Goal: Information Seeking & Learning: Learn about a topic

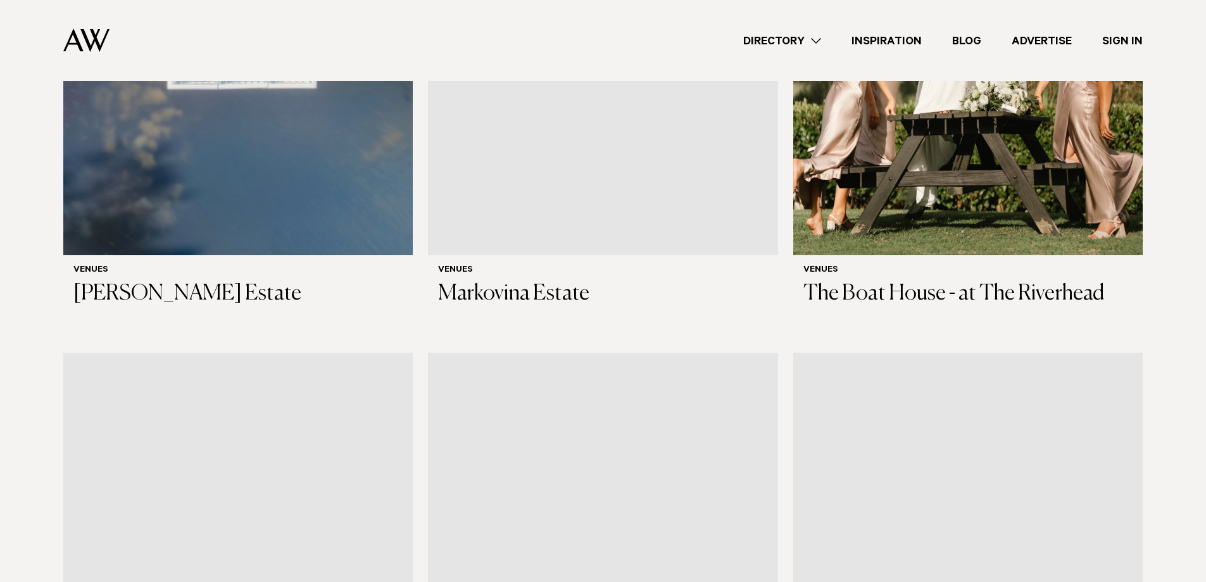
scroll to position [1329, 0]
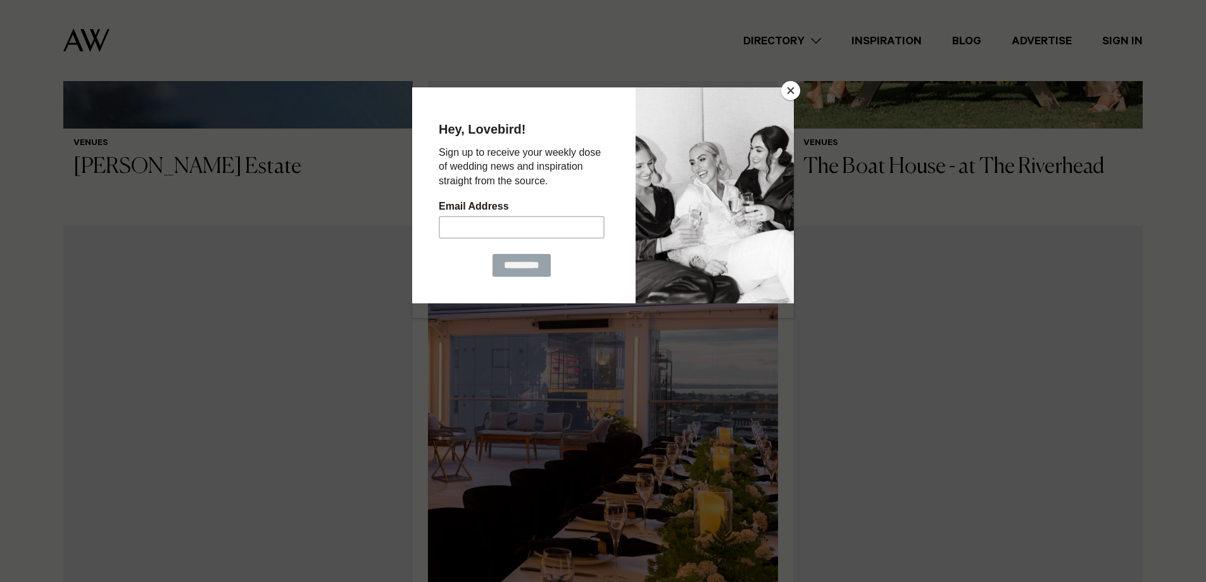
click at [794, 85] on button "Close" at bounding box center [790, 90] width 19 height 19
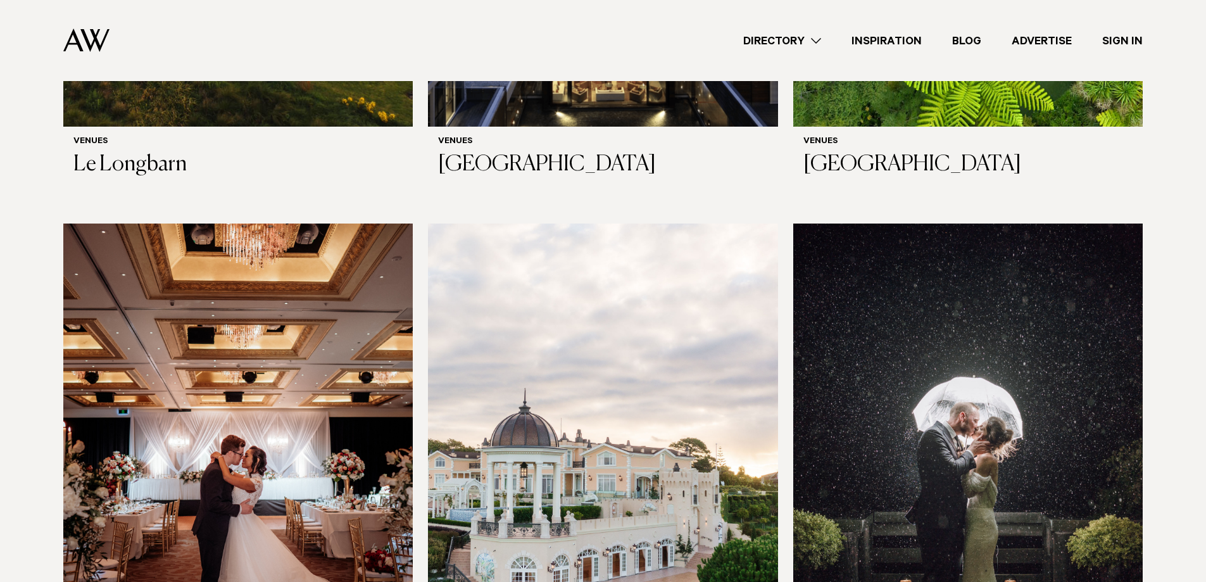
scroll to position [3283, 0]
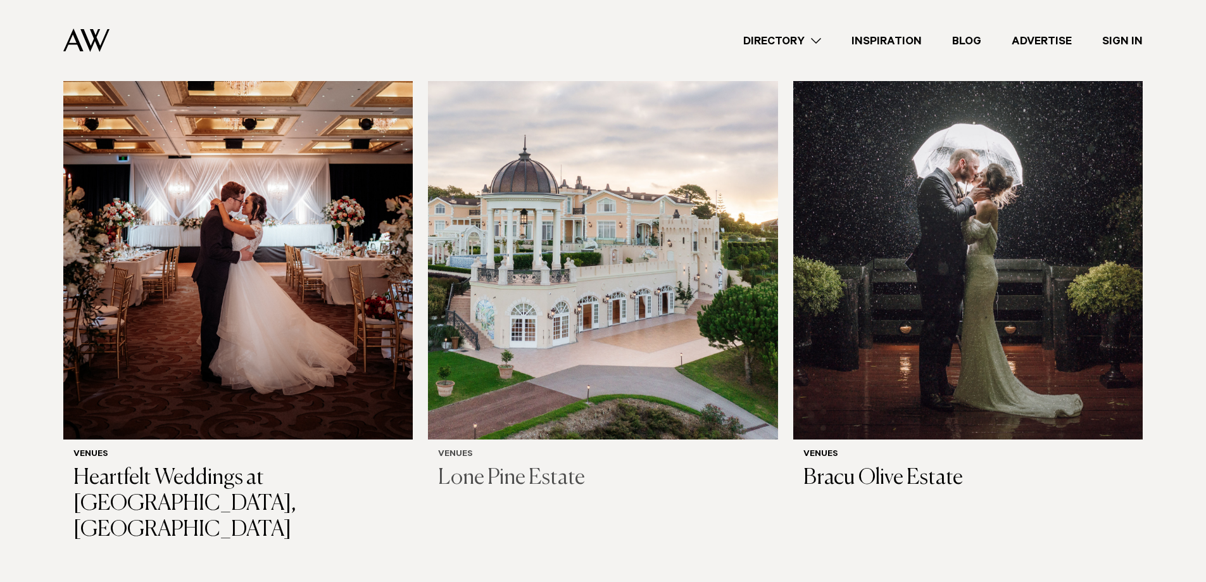
click at [654, 297] on img at bounding box center [602, 204] width 349 height 469
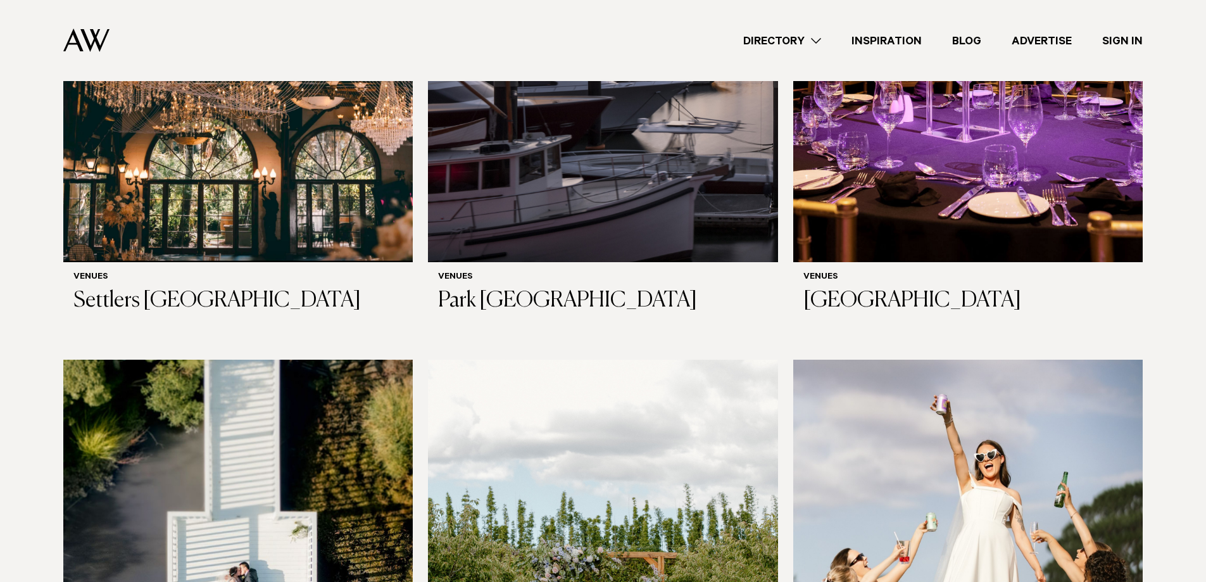
scroll to position [946, 0]
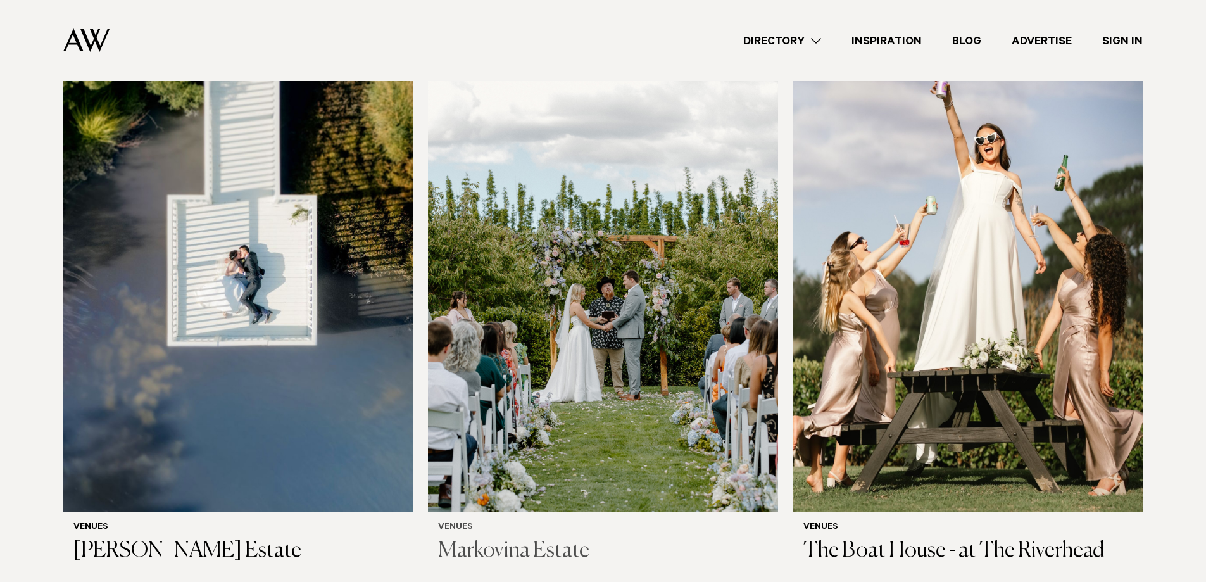
click at [570, 304] on img at bounding box center [602, 277] width 349 height 469
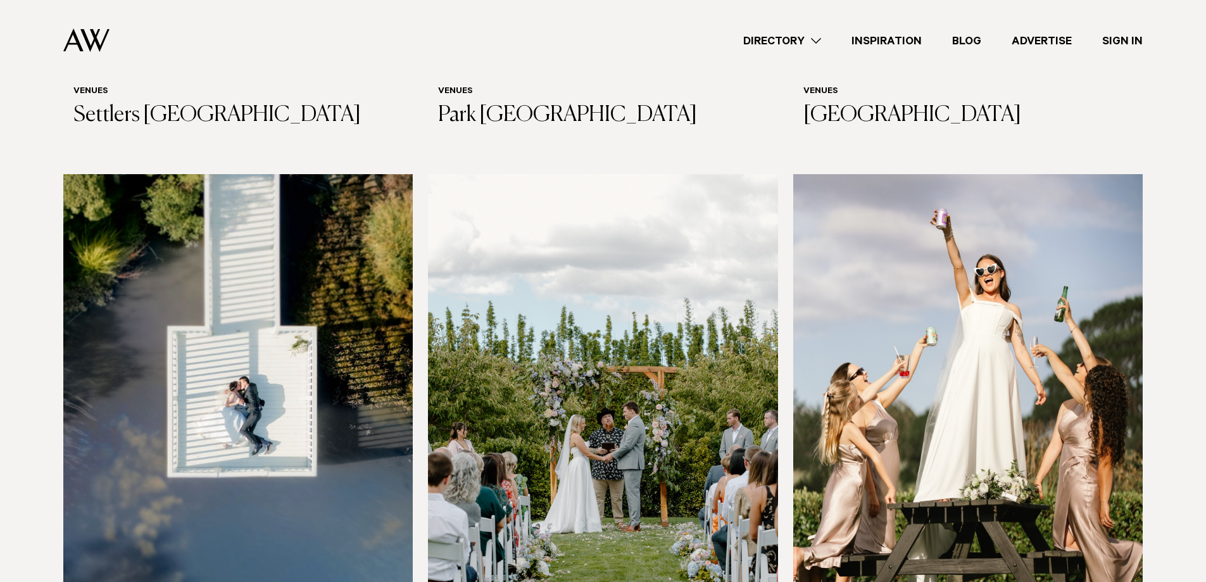
scroll to position [751, 0]
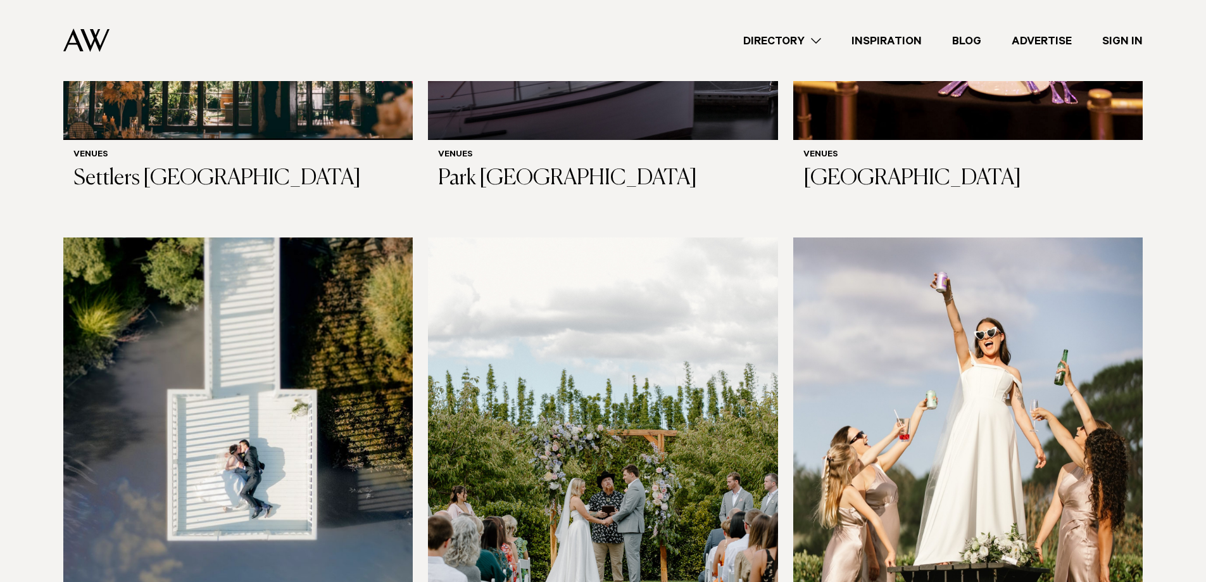
click at [957, 327] on img at bounding box center [967, 471] width 349 height 469
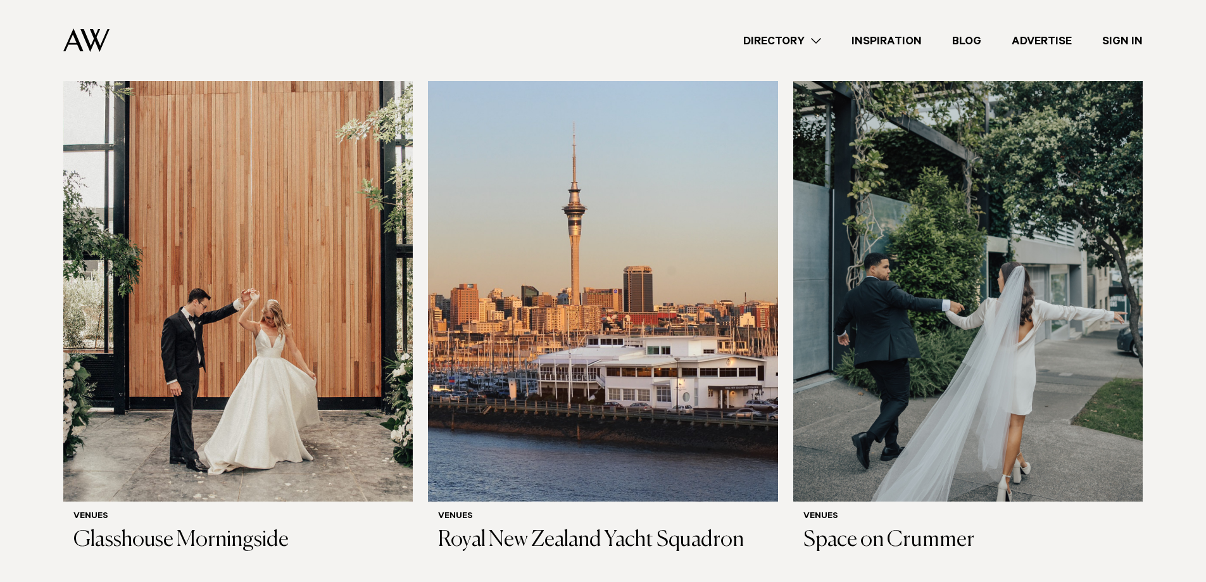
scroll to position [1899, 0]
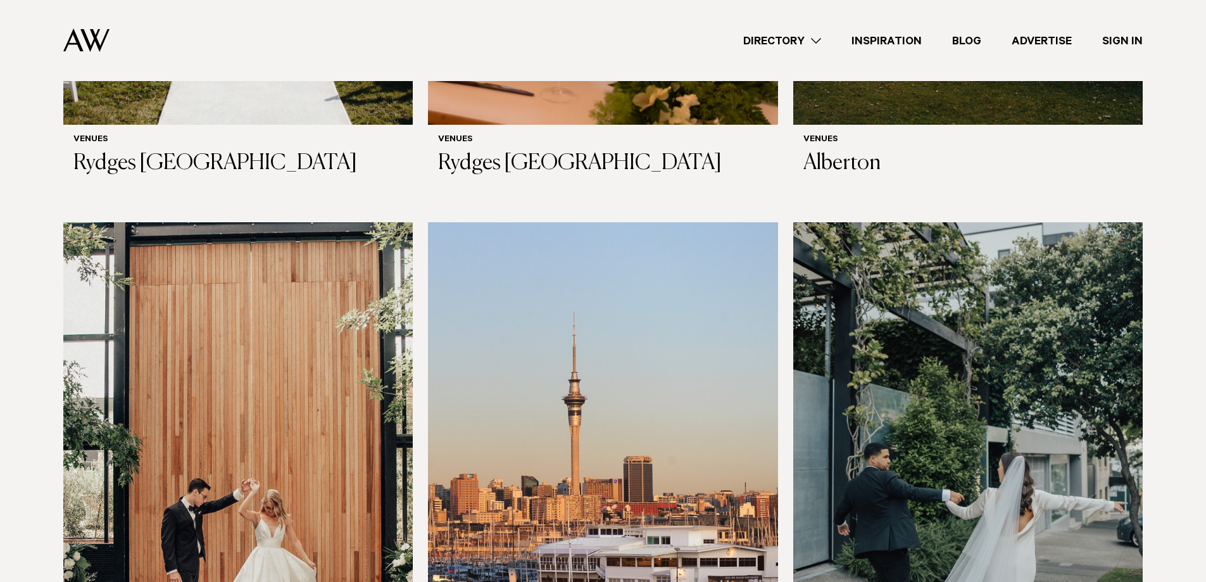
click at [237, 370] on img at bounding box center [237, 456] width 349 height 469
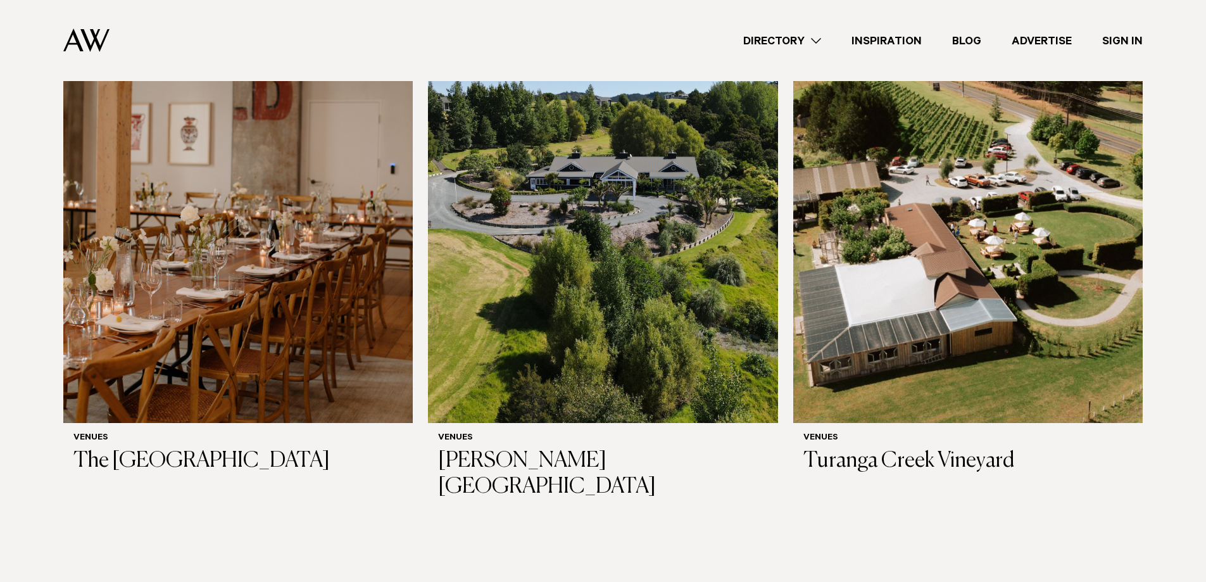
scroll to position [8536, 0]
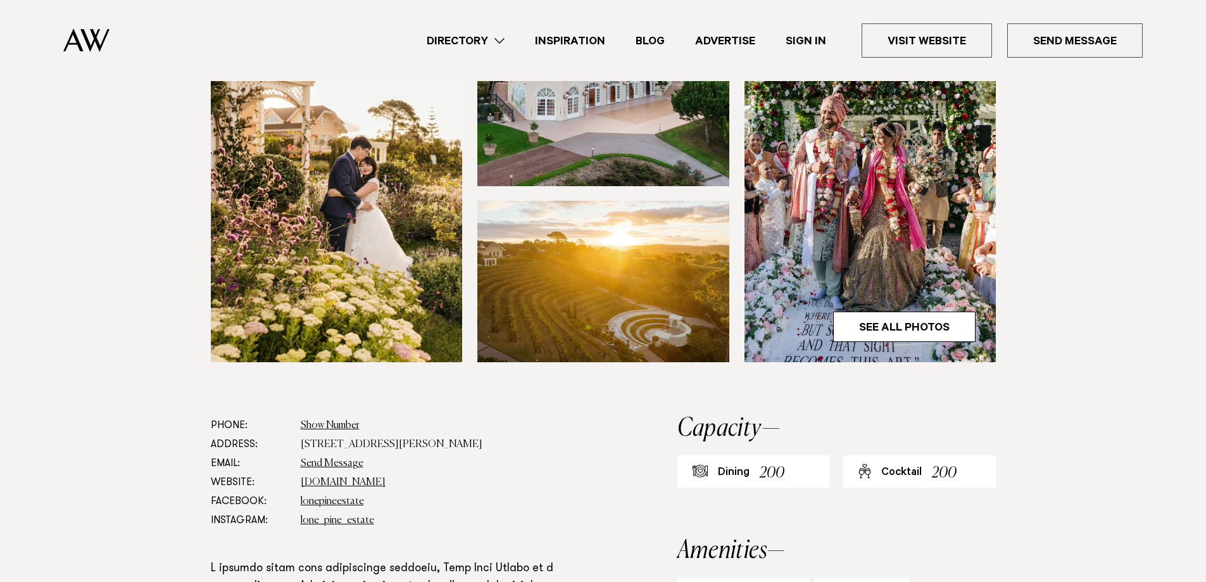
scroll to position [190, 0]
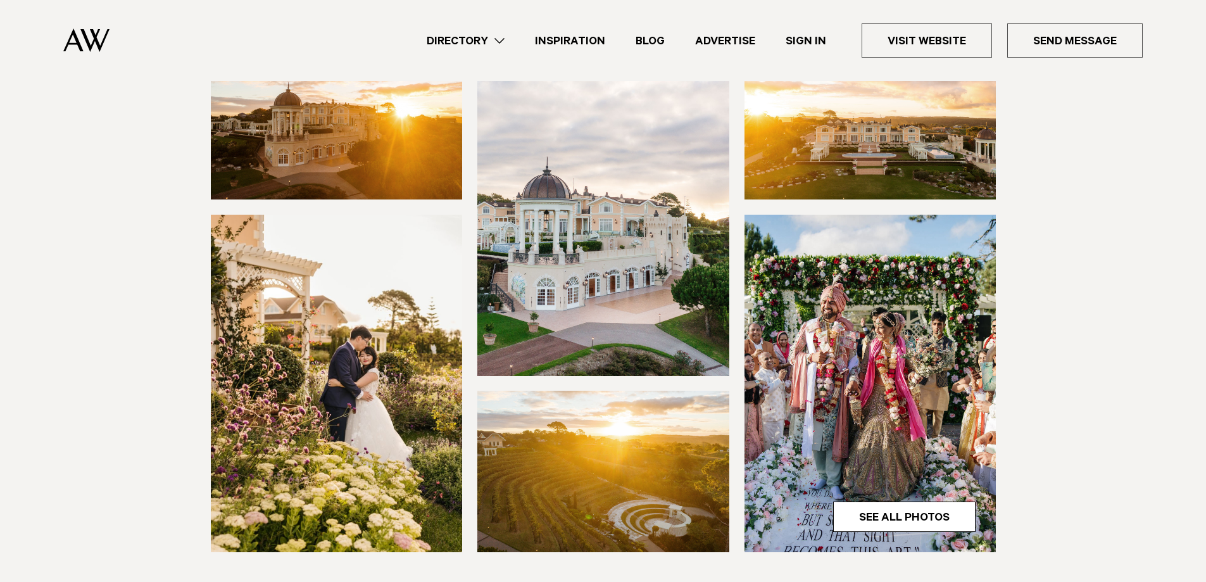
click at [814, 162] on img at bounding box center [870, 118] width 252 height 161
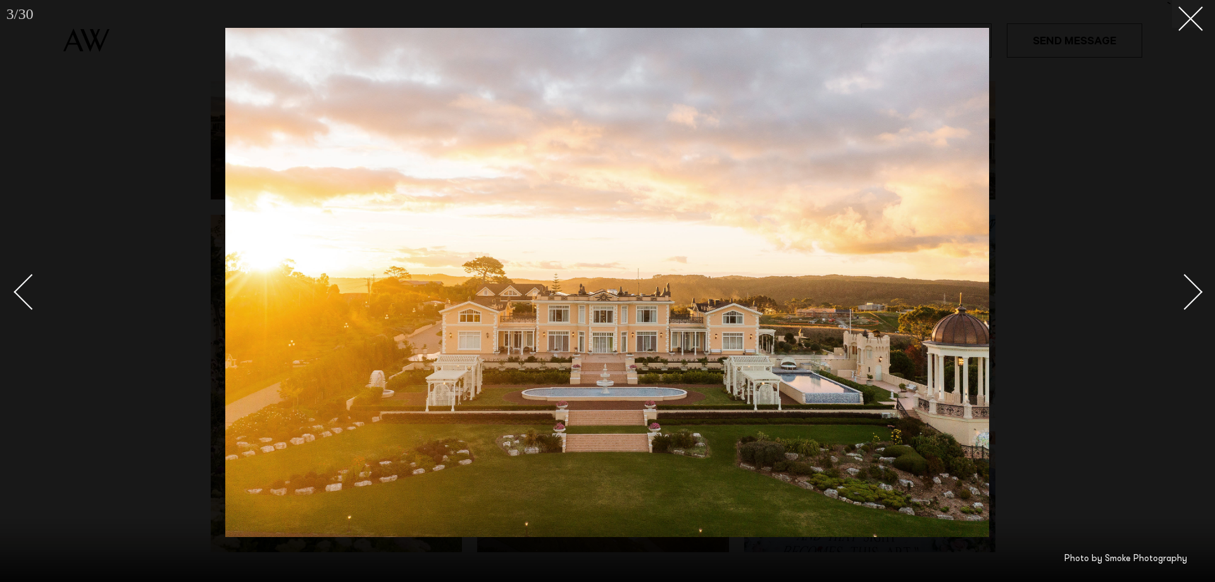
click at [1192, 296] on div "Next slide" at bounding box center [1185, 291] width 36 height 36
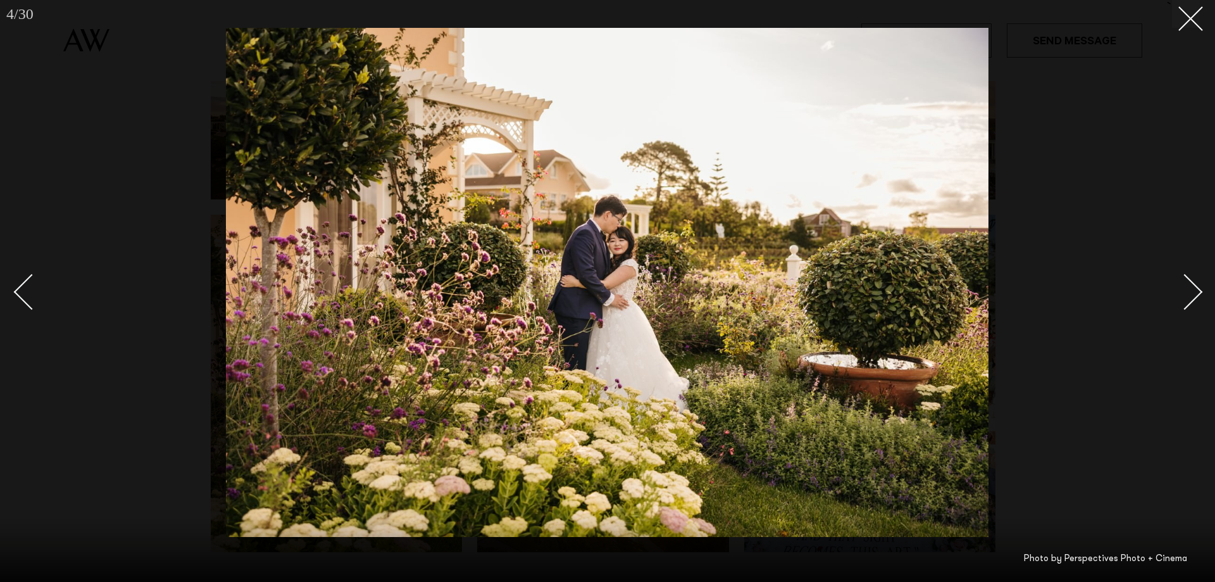
click at [1192, 296] on div "Next slide" at bounding box center [1185, 291] width 36 height 36
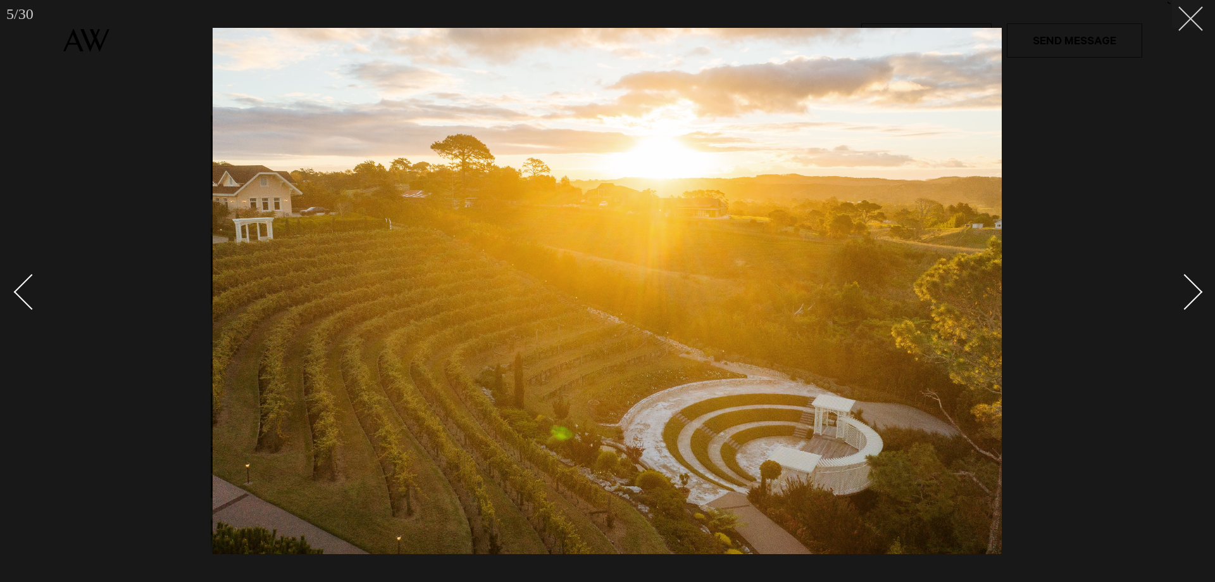
click at [1192, 22] on button at bounding box center [1186, 14] width 28 height 28
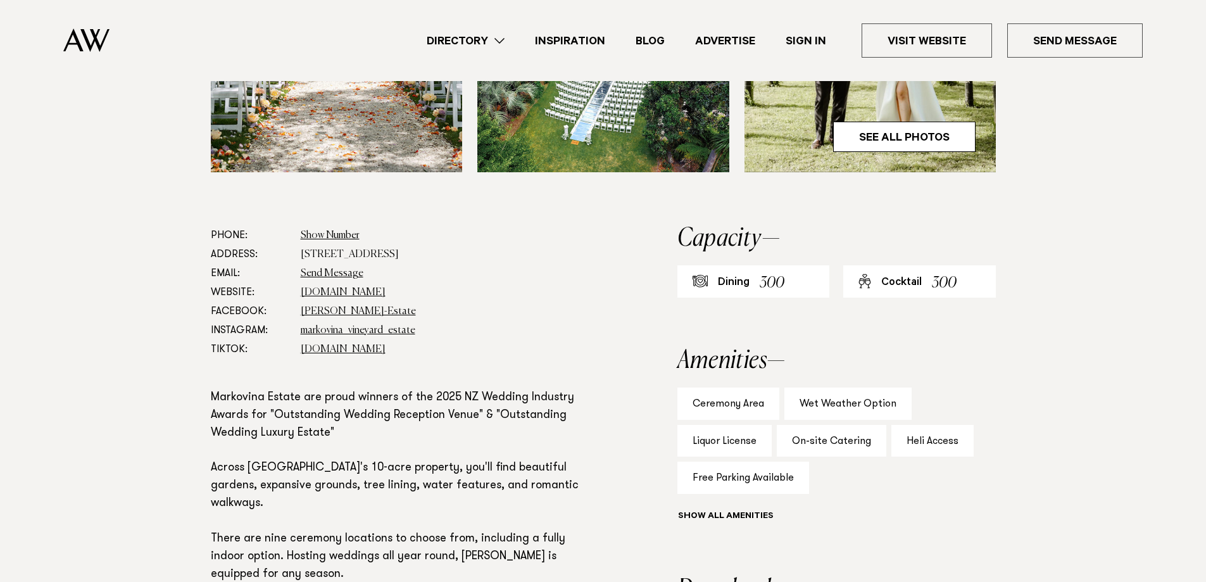
scroll to position [823, 0]
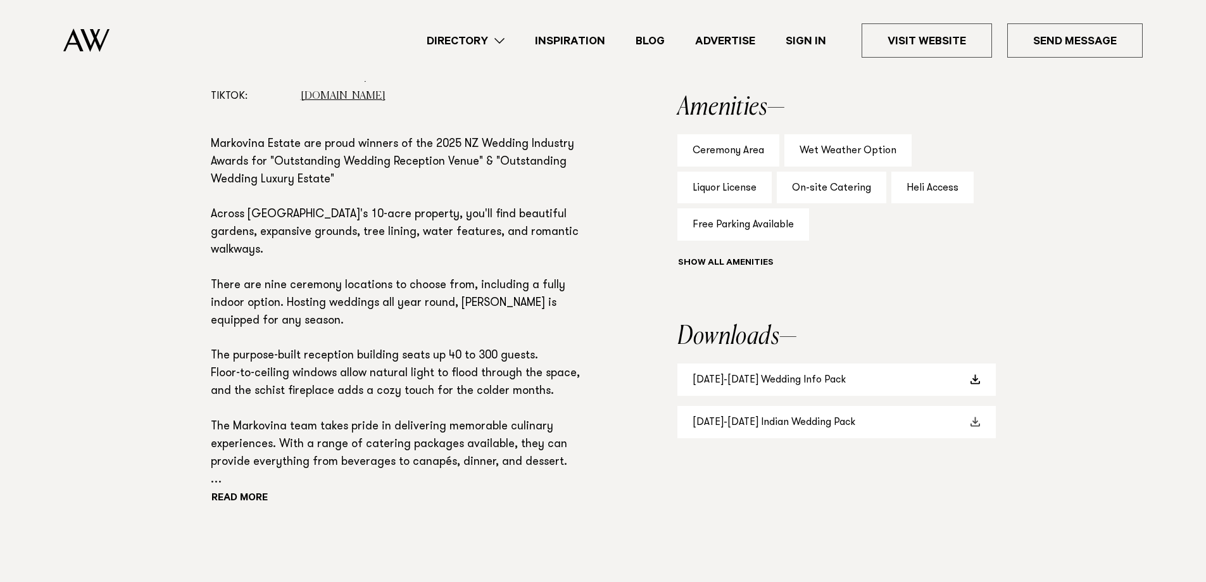
click at [778, 424] on link "2025-2026 Indian Wedding Pack" at bounding box center [836, 422] width 318 height 32
click at [975, 416] on link "2025-2026 Indian Wedding Pack" at bounding box center [836, 422] width 318 height 32
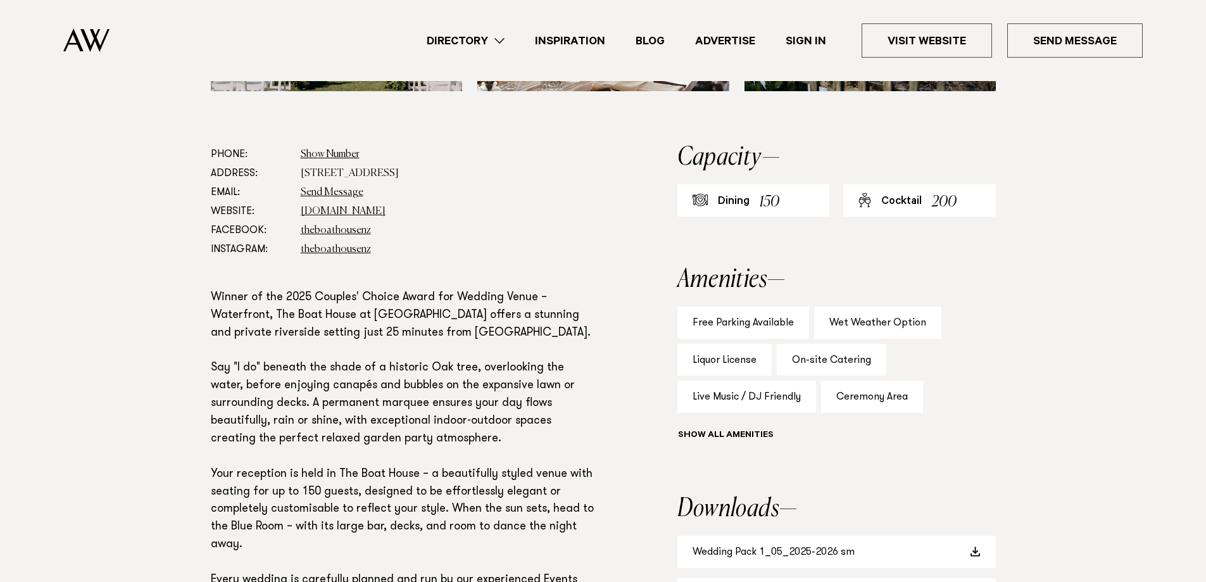
scroll to position [759, 0]
